Goal: Find specific page/section: Find specific page/section

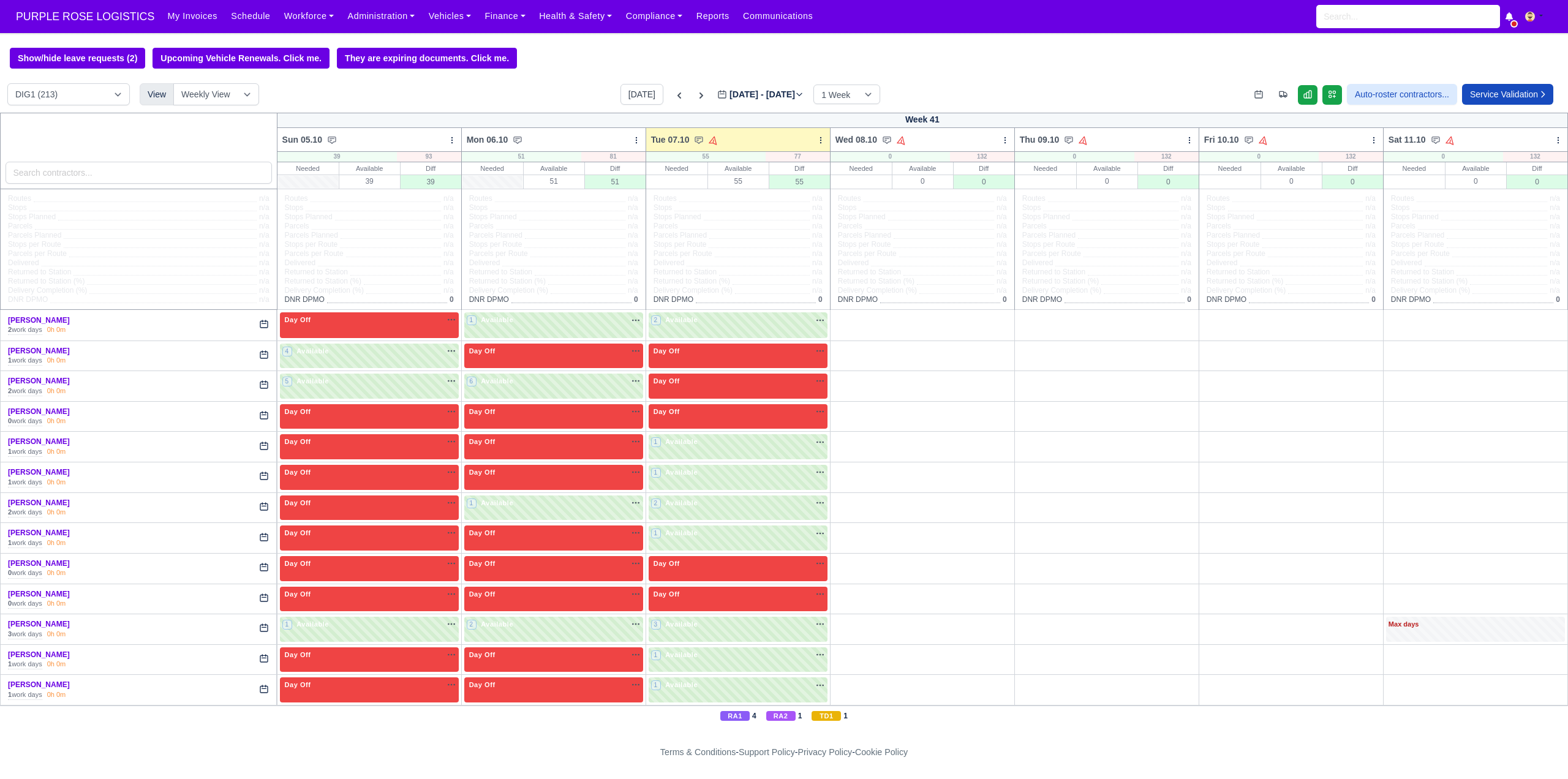
click at [73, 162] on div at bounding box center [138, 151] width 278 height 77
click at [75, 172] on input "search" at bounding box center [138, 172] width 266 height 22
type input "F"
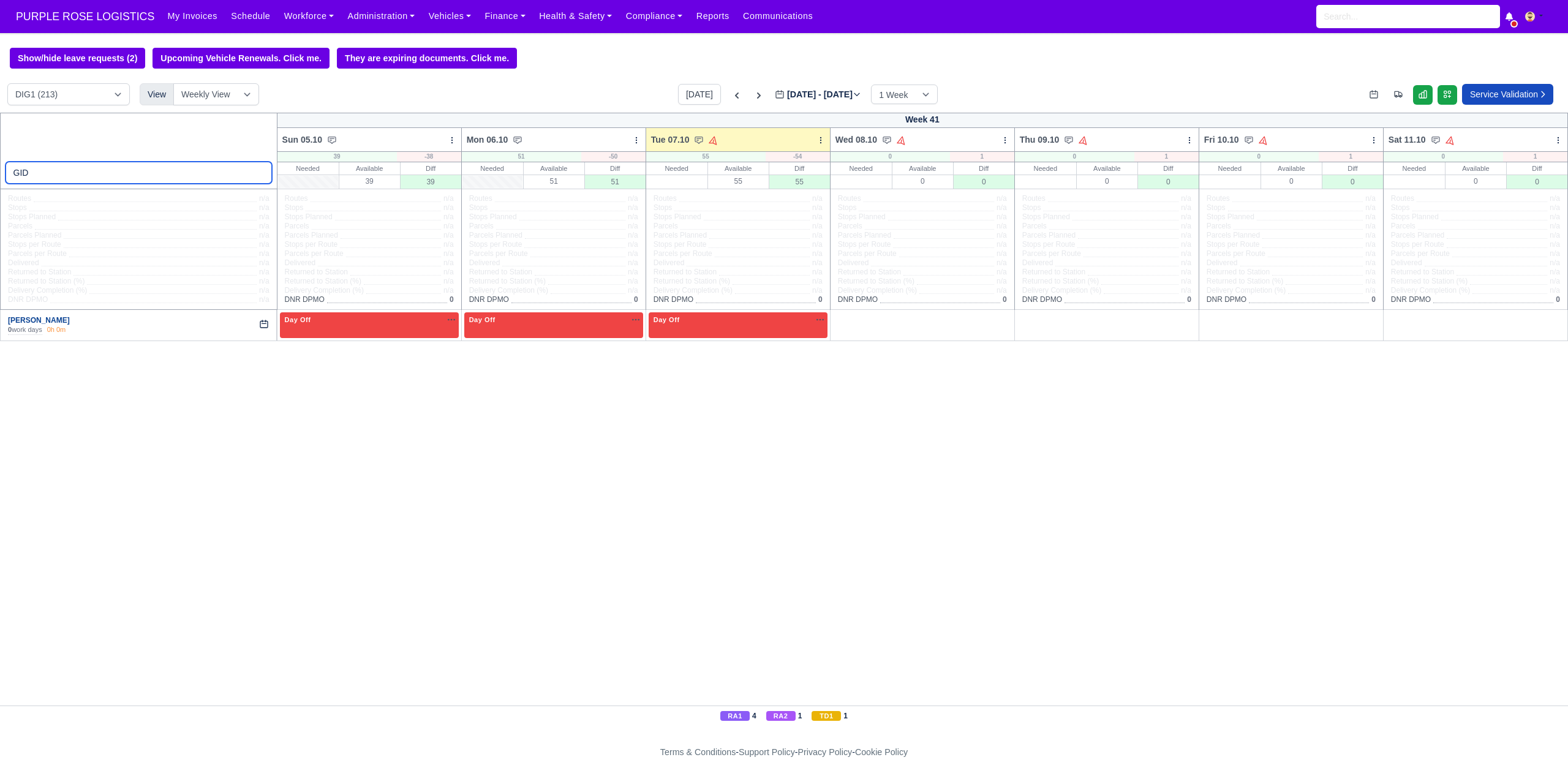
type input "GID"
click at [61, 322] on link "Gideon Atobamrere" at bounding box center [38, 320] width 62 height 8
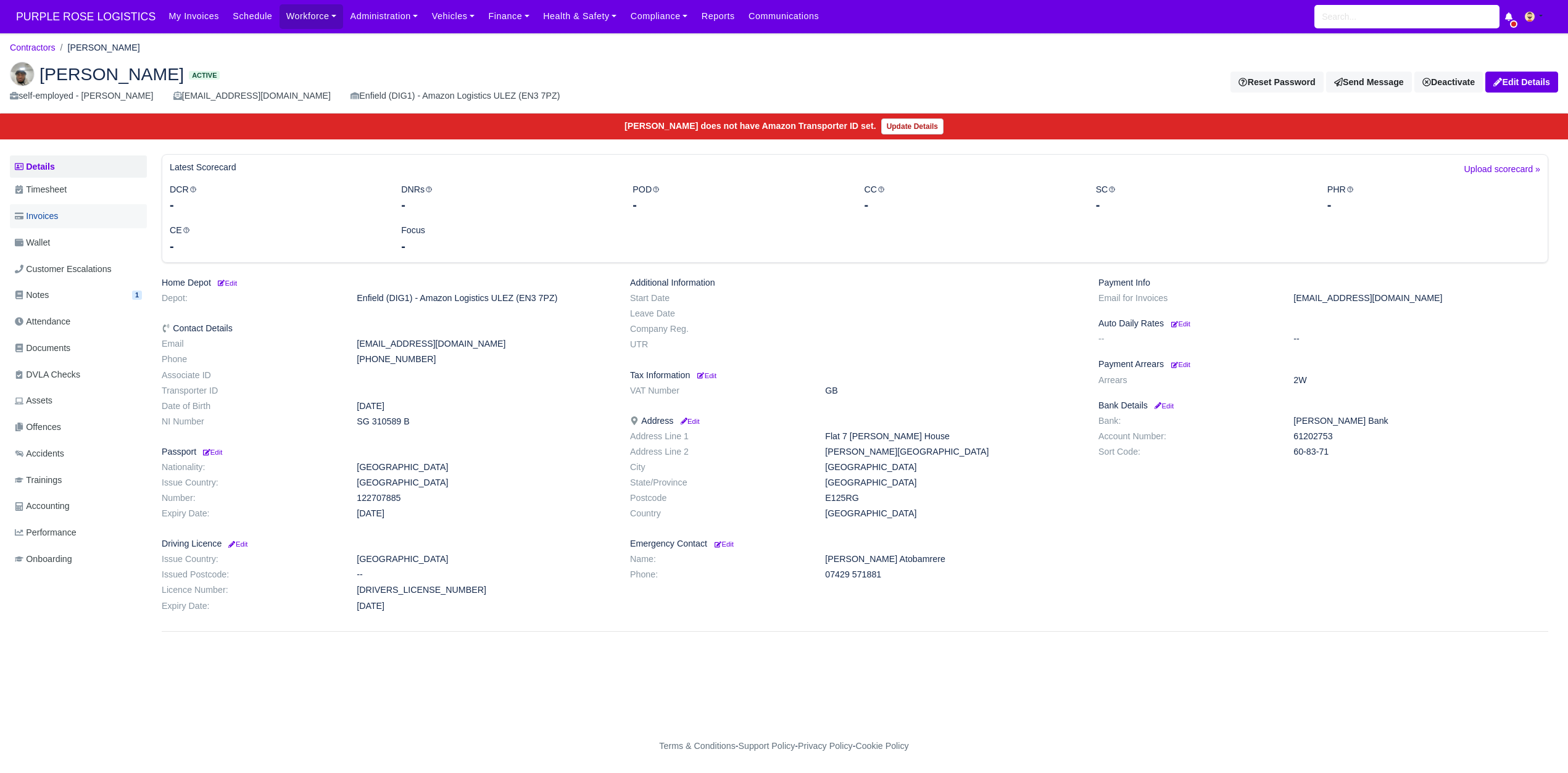
click at [42, 220] on span "Invoices" at bounding box center [36, 216] width 43 height 14
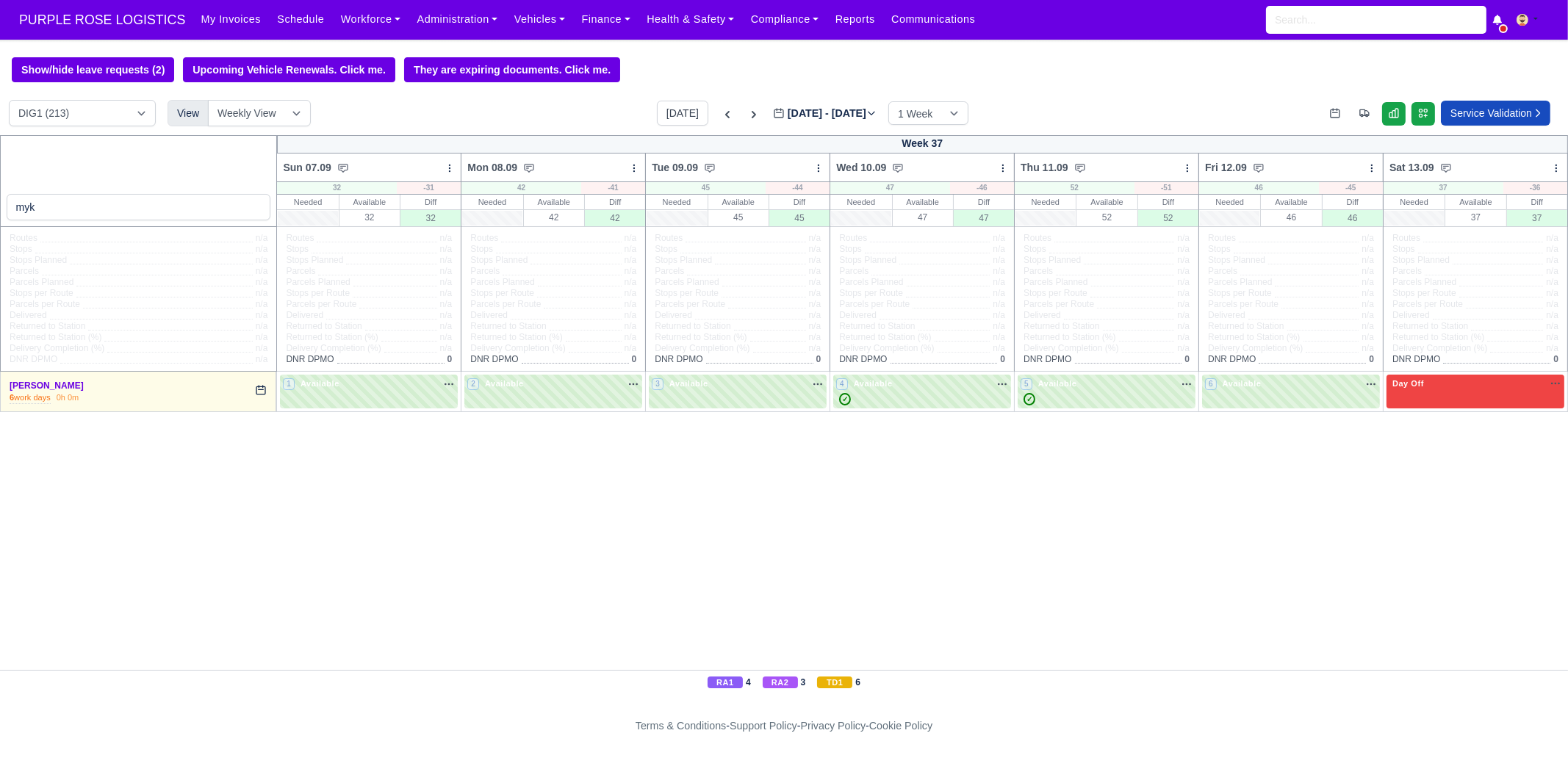
click at [852, 551] on div "myk Week 37 Sun 07.09 Bulk Status Change Daily Tasks Planned Routes Service Det…" at bounding box center [784, 402] width 1568 height 535
